Goal: Find specific page/section: Find specific page/section

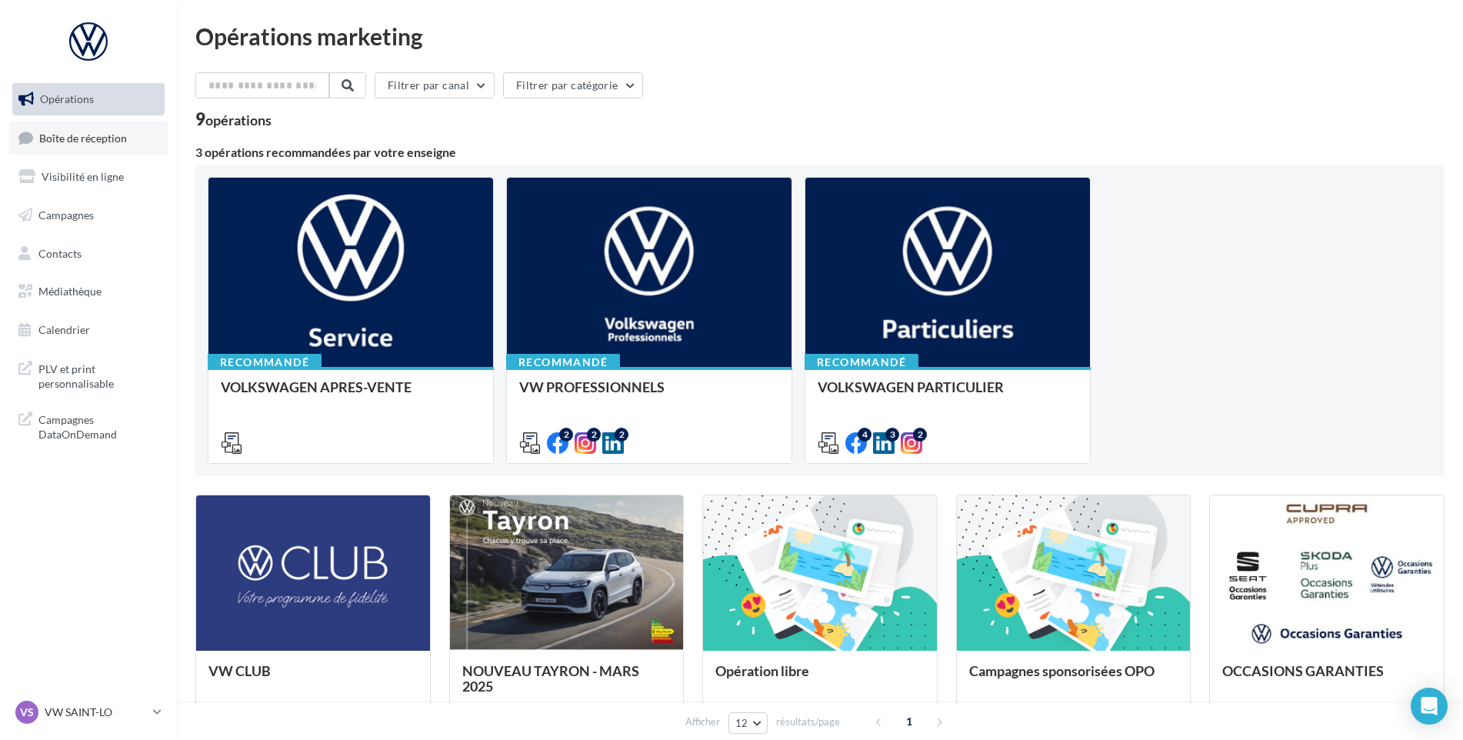
click at [78, 138] on span "Boîte de réception" at bounding box center [83, 137] width 88 height 13
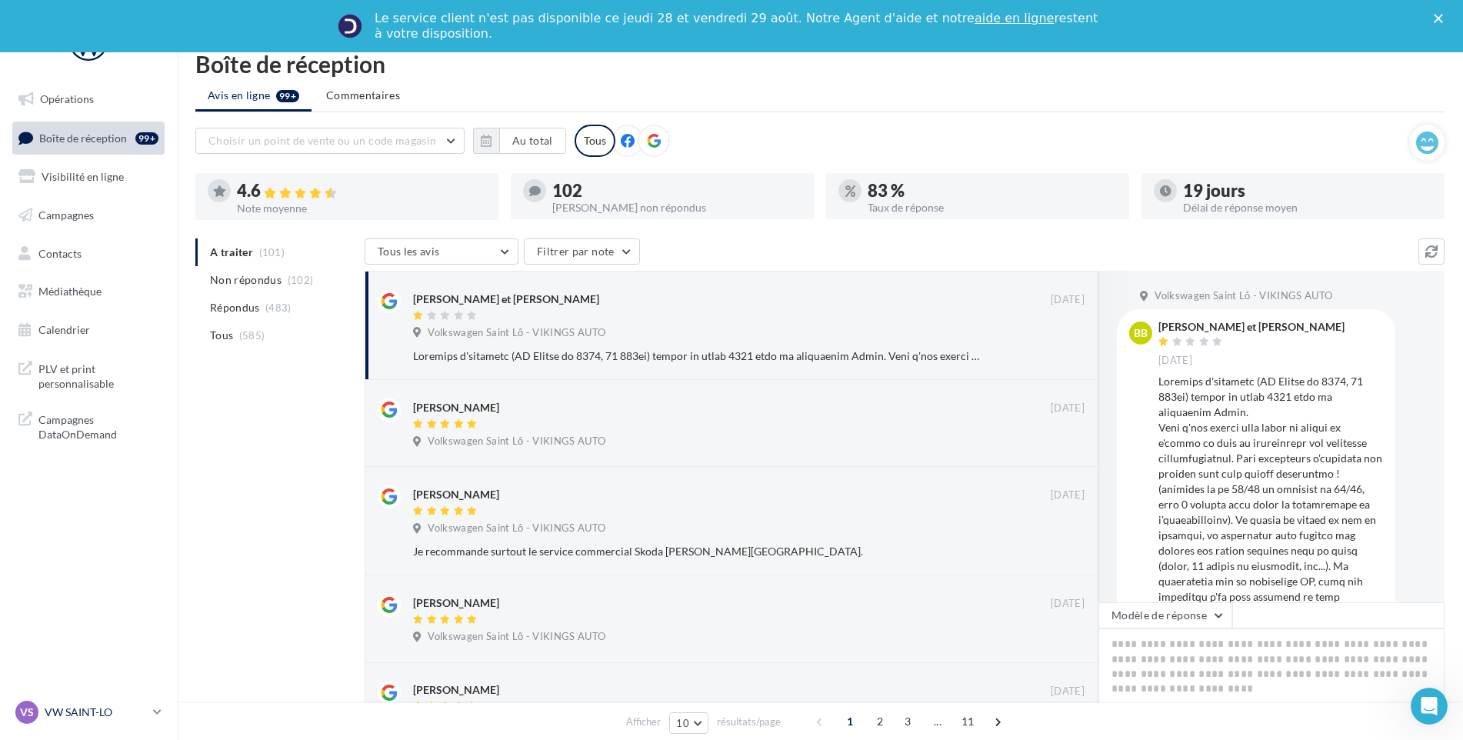
click at [90, 719] on p "VW SAINT-LO" at bounding box center [96, 712] width 102 height 15
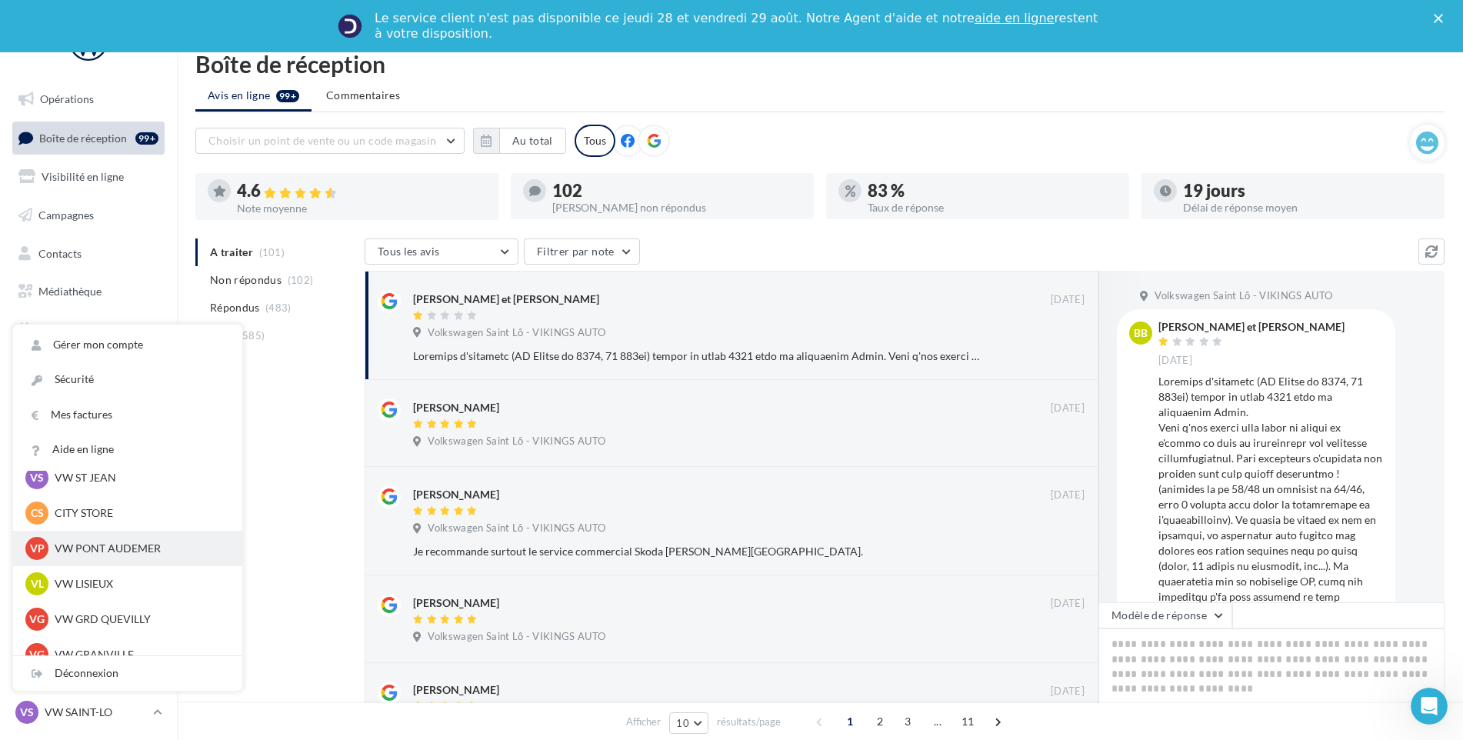
scroll to position [308, 0]
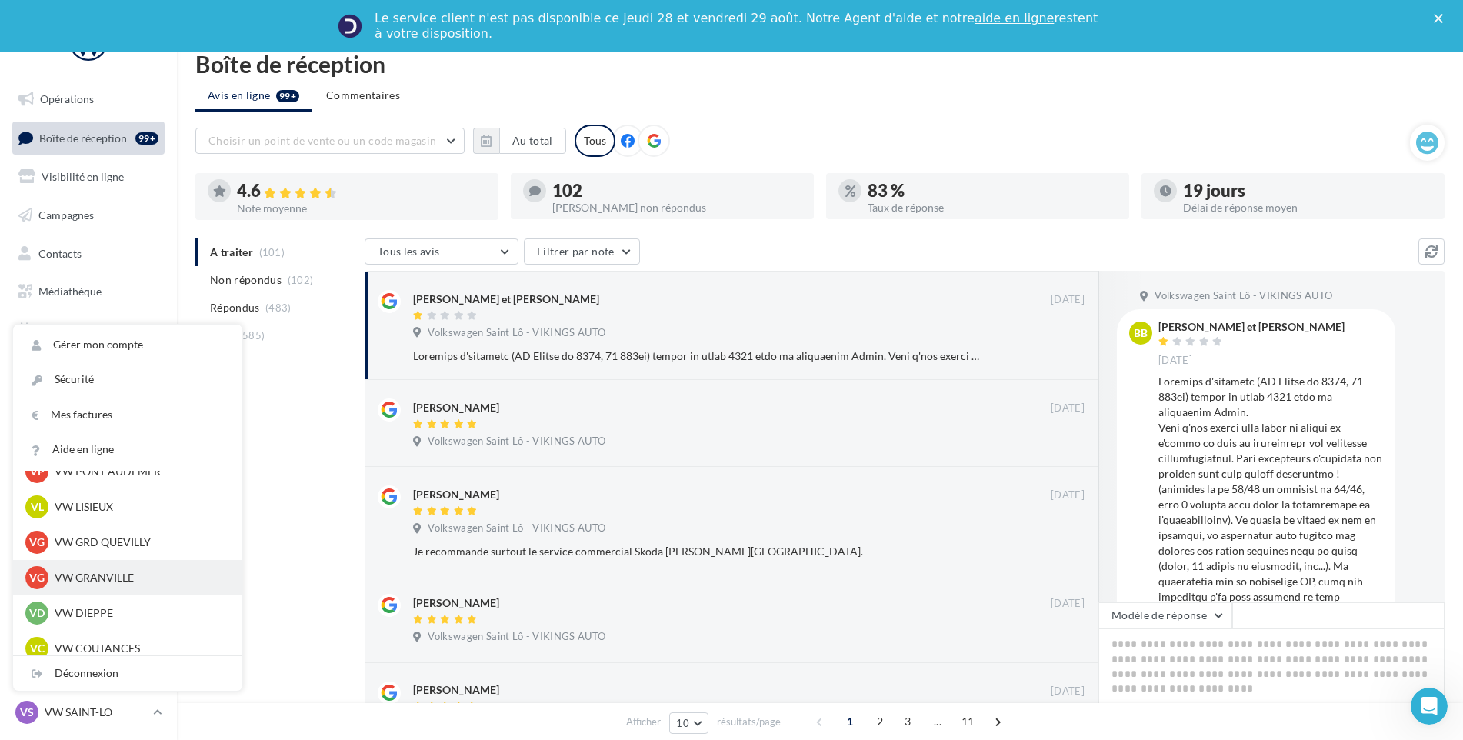
click at [139, 577] on p "VW GRANVILLE" at bounding box center [139, 577] width 169 height 15
